Goal: Navigation & Orientation: Go to known website

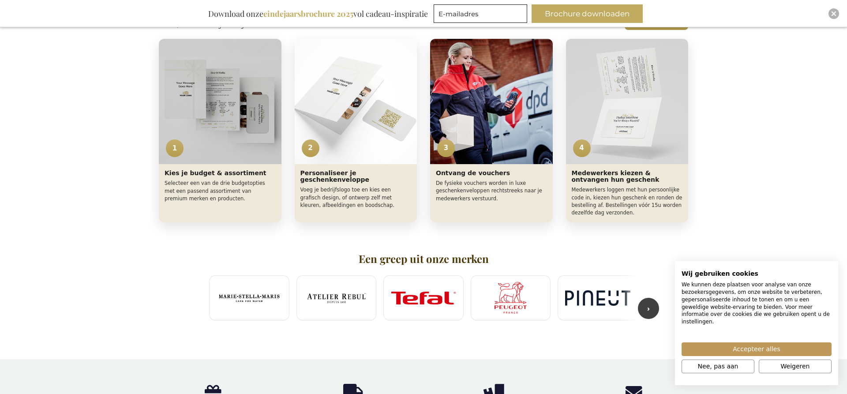
scroll to position [435, 0]
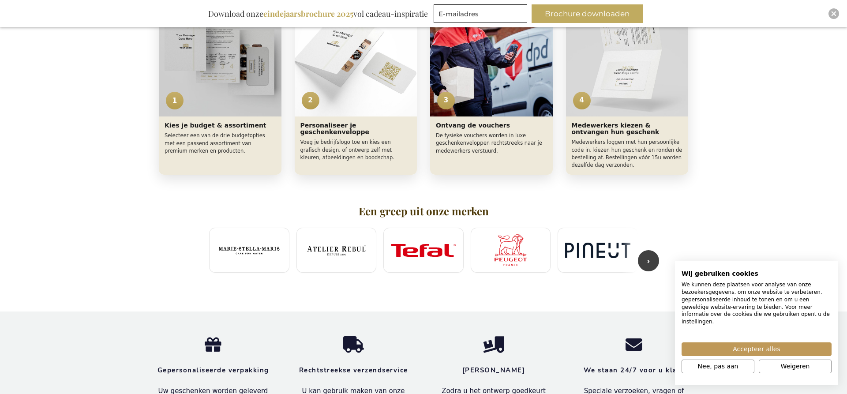
click at [410, 211] on h2 "Een greep uit onze merken" at bounding box center [423, 211] width 429 height 11
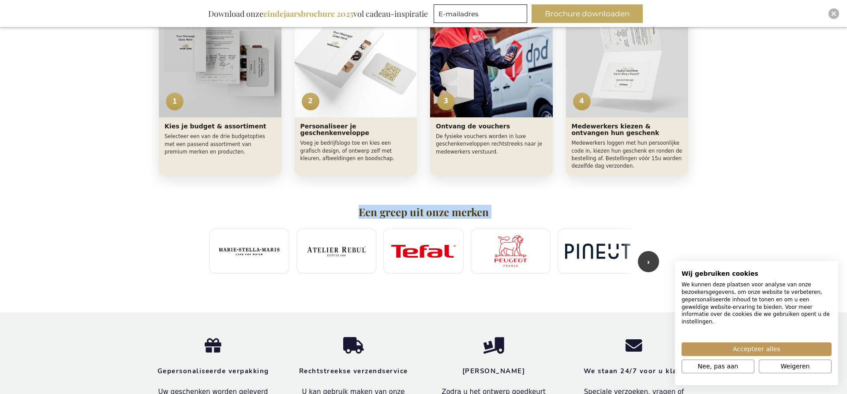
copy section "Een greep uit onze merken ‹"
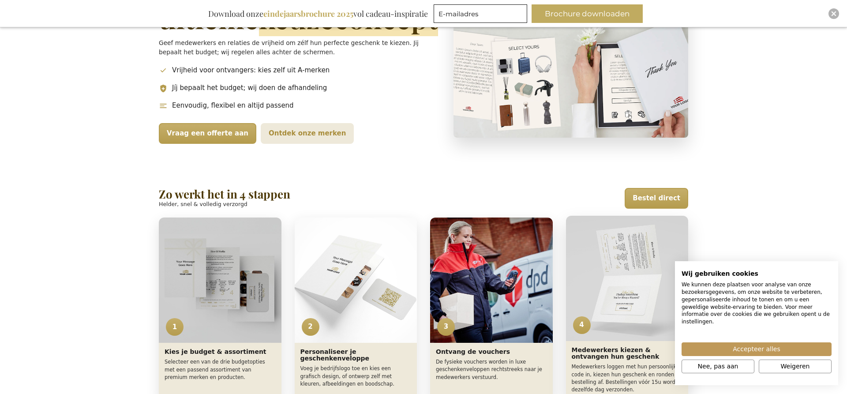
scroll to position [209, 0]
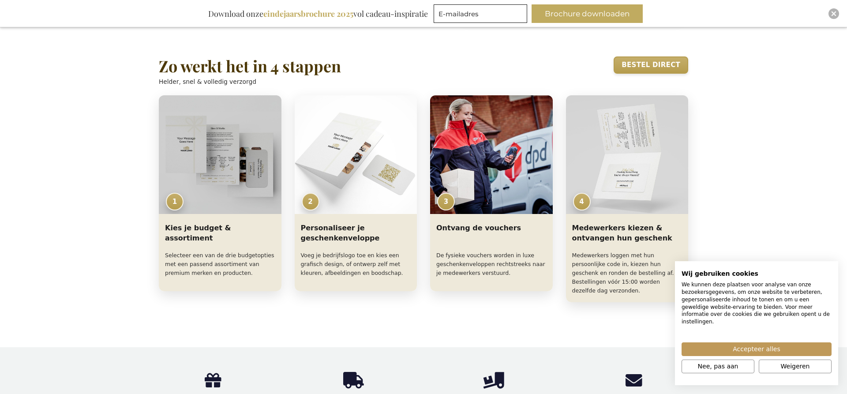
scroll to position [318, 0]
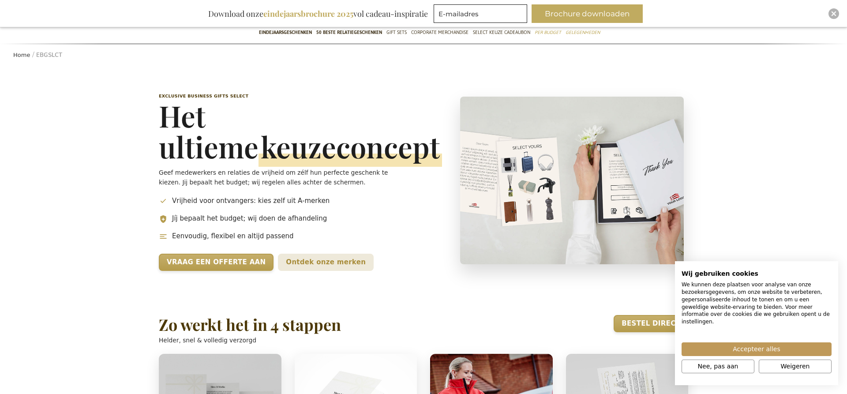
scroll to position [78, 0]
